Goal: Transaction & Acquisition: Purchase product/service

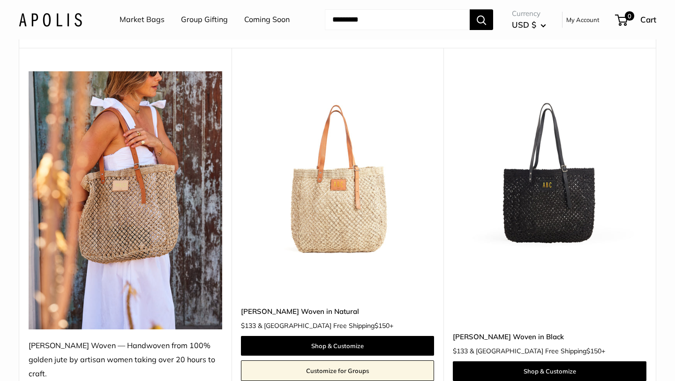
scroll to position [101, 0]
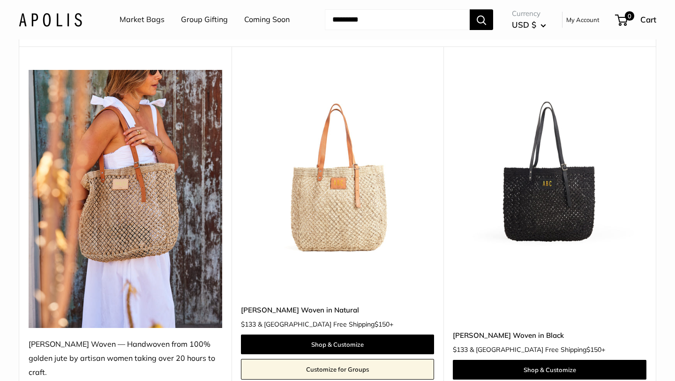
click at [0, 0] on img at bounding box center [0, 0] width 0 height 0
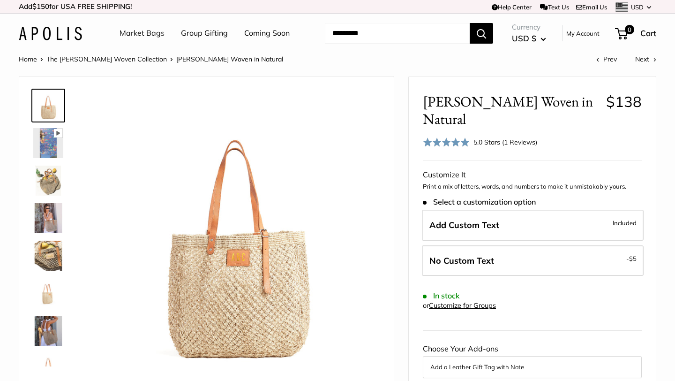
click at [48, 255] on img at bounding box center [48, 256] width 30 height 30
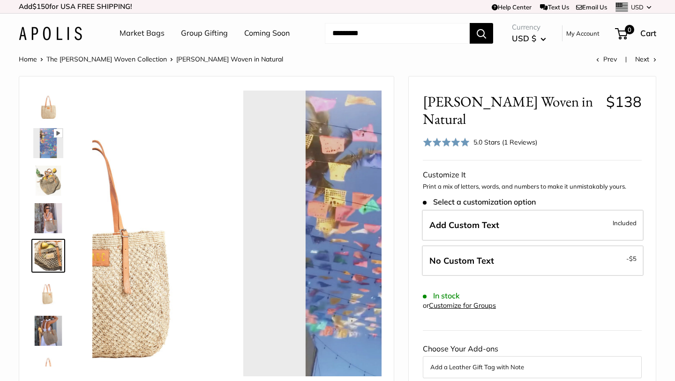
scroll to position [29, 0]
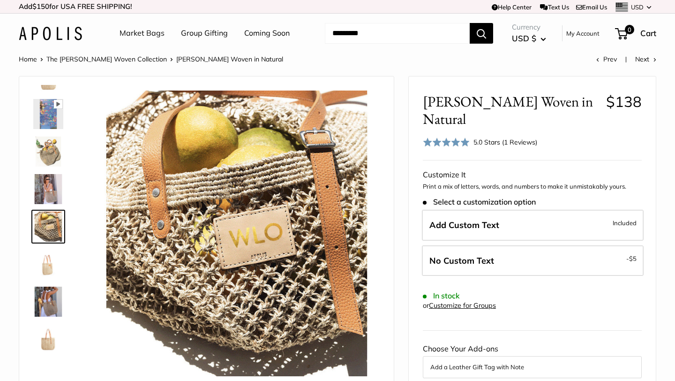
click at [49, 190] on img at bounding box center [48, 189] width 30 height 30
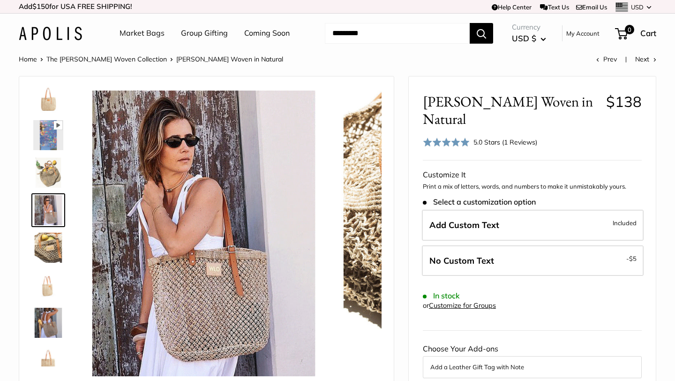
scroll to position [0, 0]
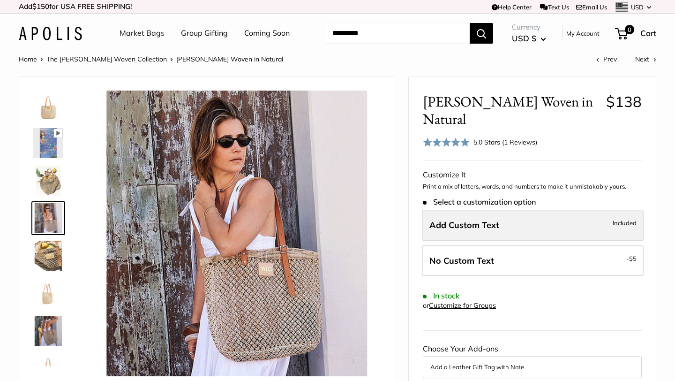
click at [532, 210] on label "Add Custom Text Included" at bounding box center [533, 225] width 222 height 31
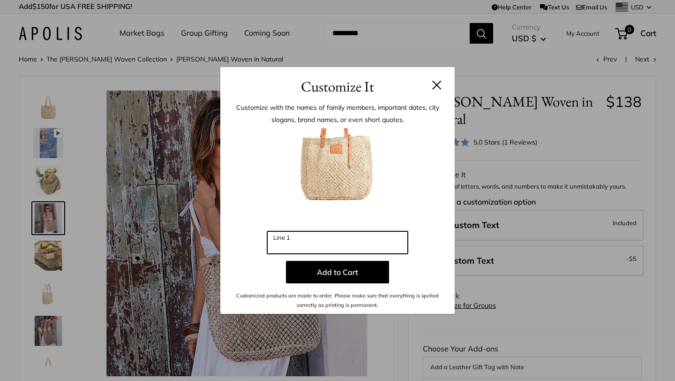
click at [351, 240] on input "Line 1" at bounding box center [337, 242] width 141 height 23
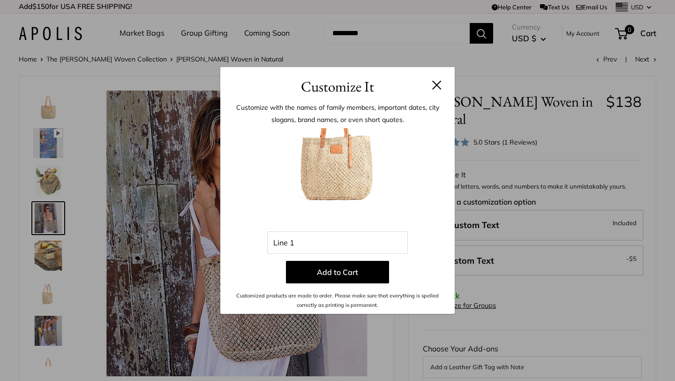
click at [435, 81] on button at bounding box center [436, 84] width 9 height 9
